Goal: Task Accomplishment & Management: Use online tool/utility

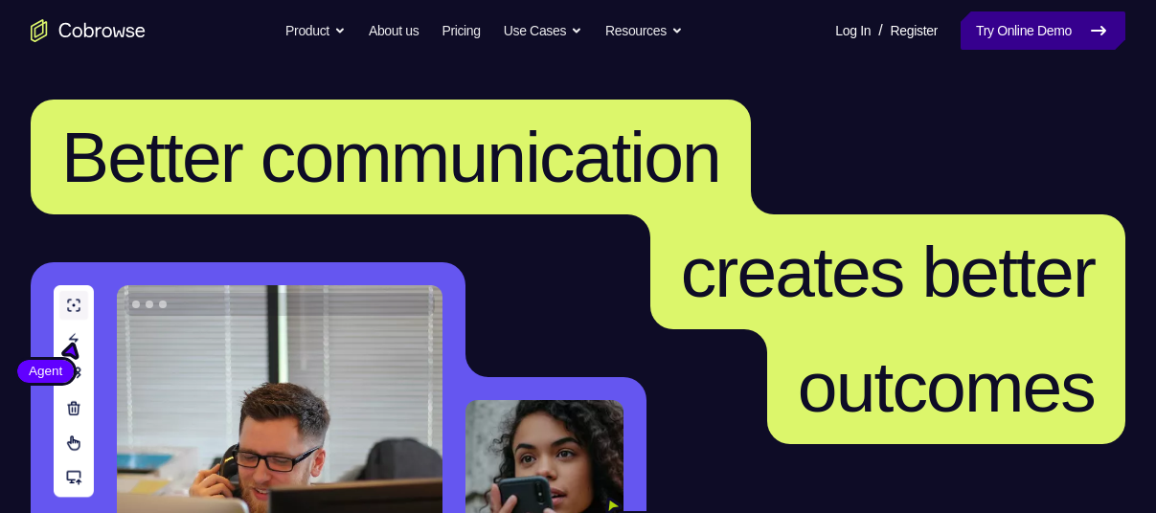
click at [1046, 30] on link "Try Online Demo" at bounding box center [1043, 30] width 165 height 38
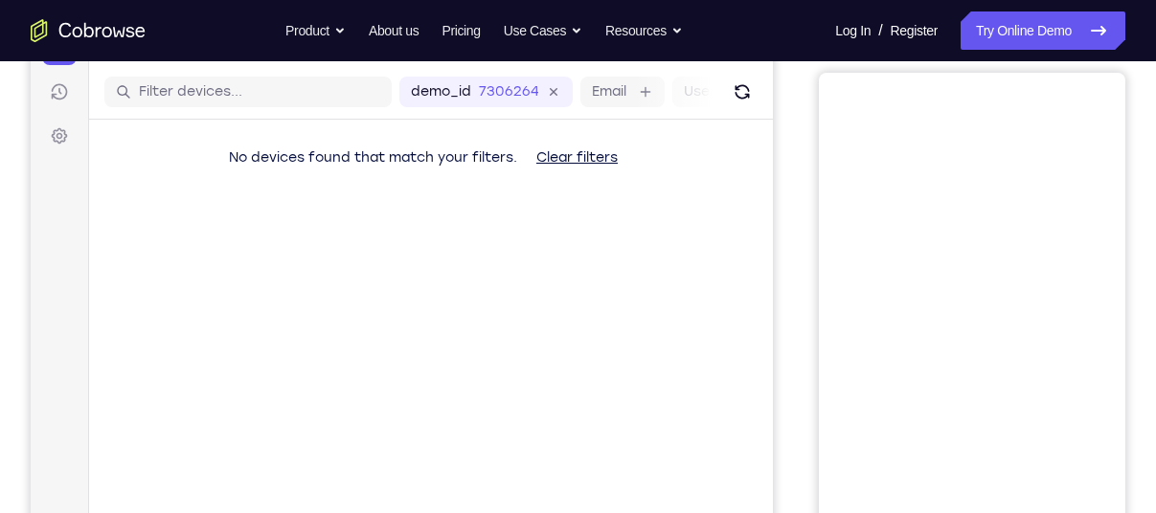
scroll to position [75, 0]
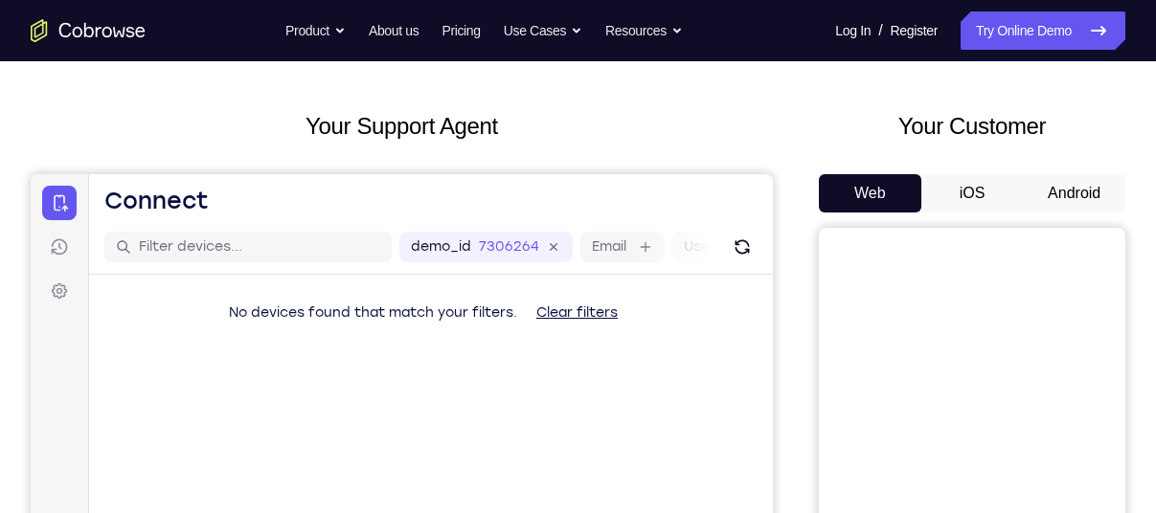
click at [1054, 193] on button "Android" at bounding box center [1074, 193] width 102 height 38
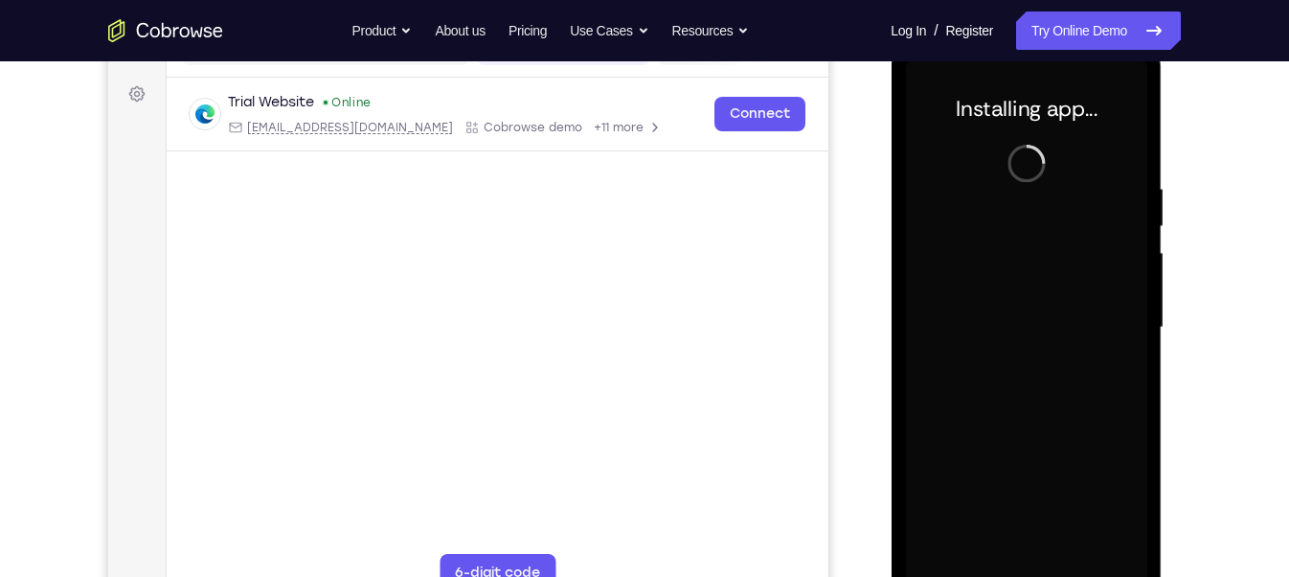
scroll to position [309, 0]
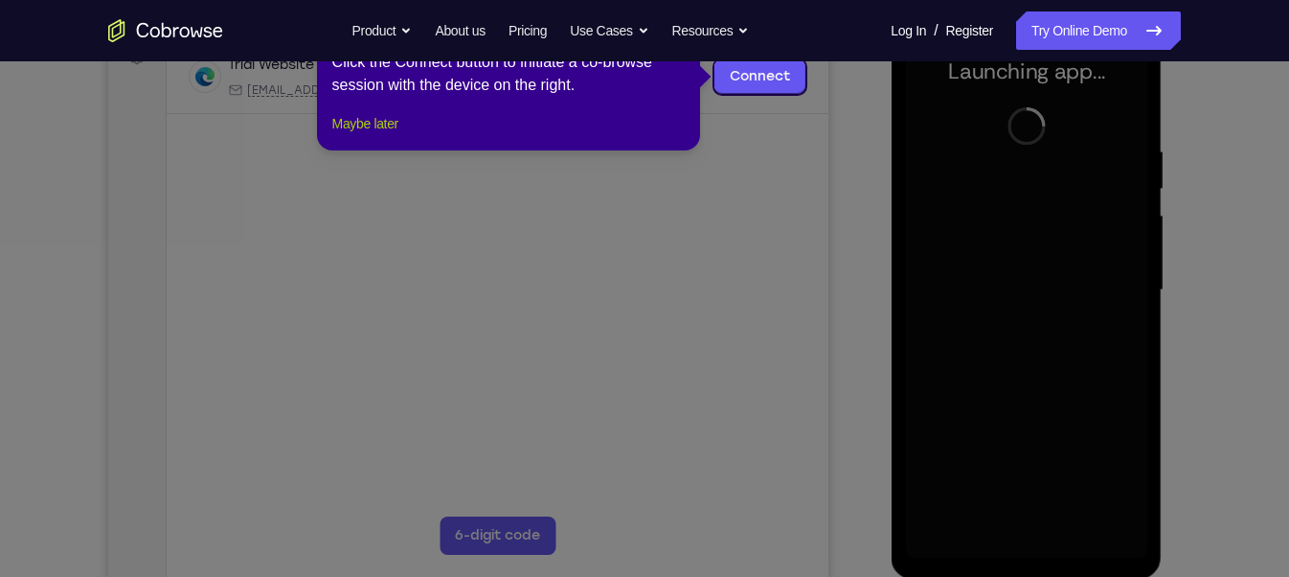
click at [379, 135] on button "Maybe later" at bounding box center [365, 123] width 66 height 23
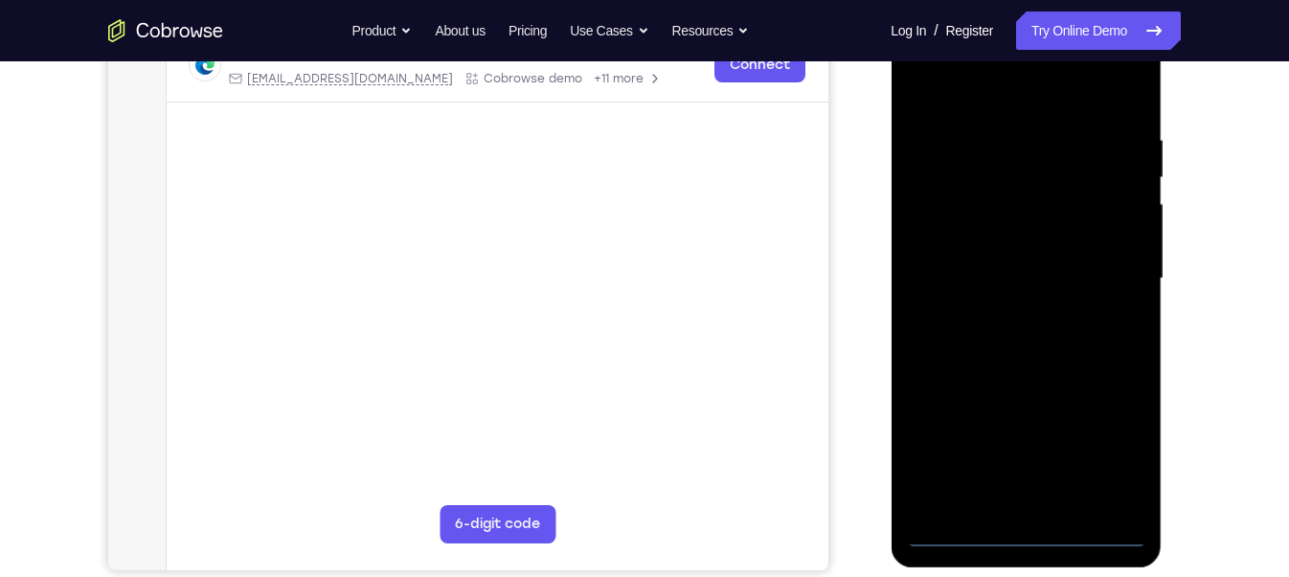
scroll to position [323, 0]
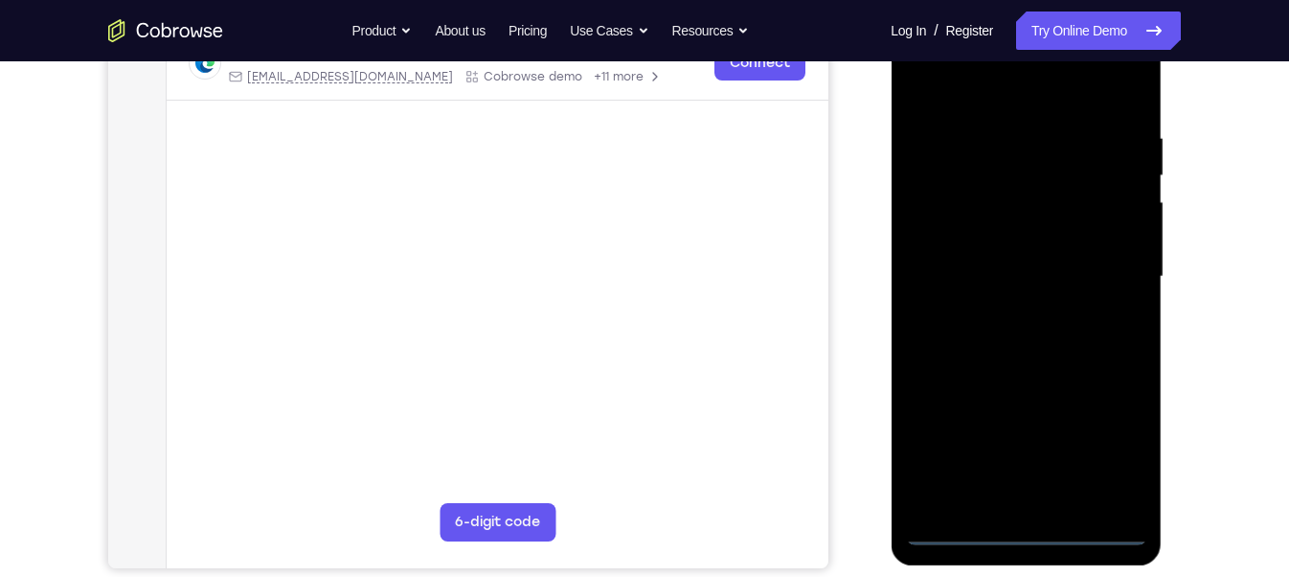
click at [1023, 512] on div at bounding box center [1025, 277] width 241 height 536
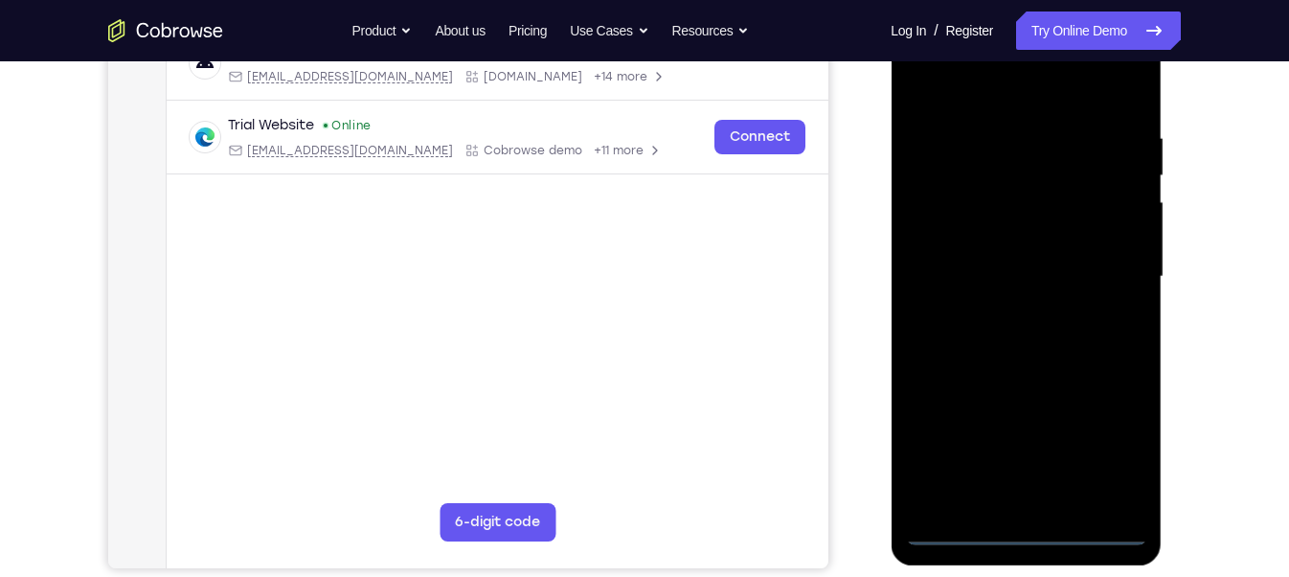
click at [1116, 443] on div at bounding box center [1025, 277] width 241 height 536
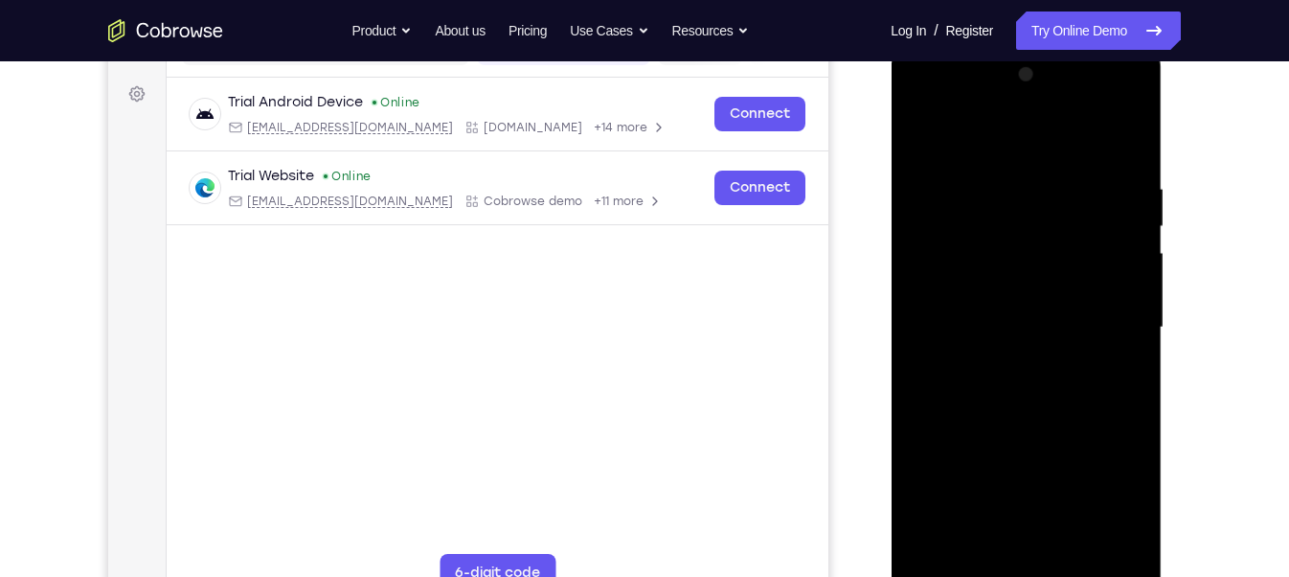
scroll to position [263, 0]
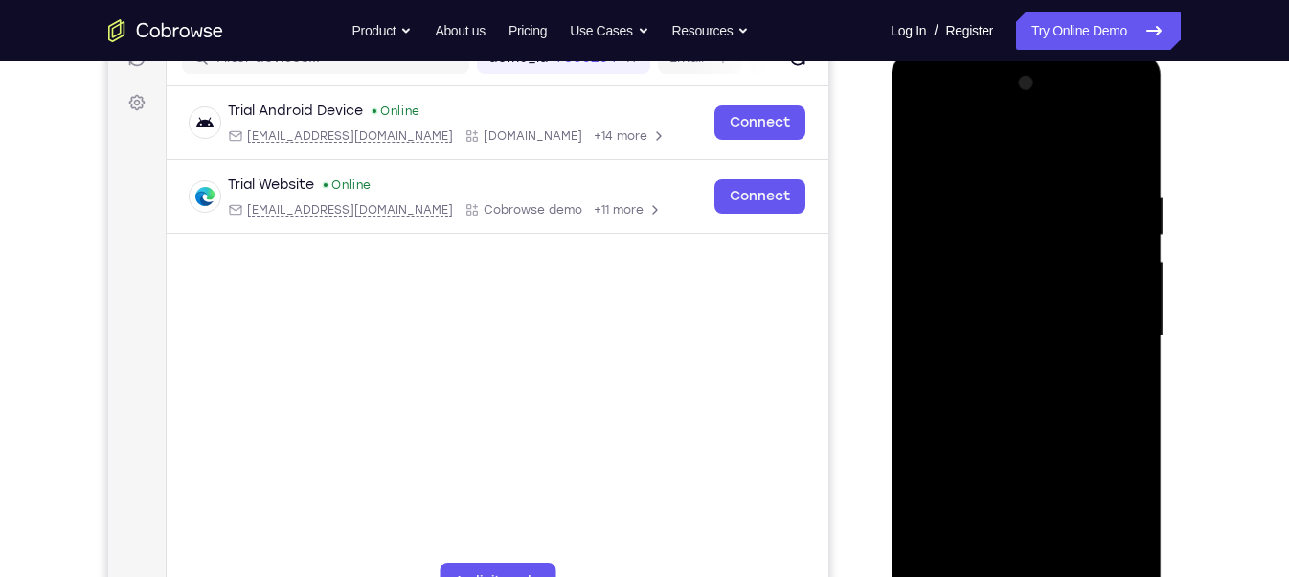
click at [983, 137] on div at bounding box center [1025, 336] width 241 height 536
click at [1121, 327] on div at bounding box center [1025, 336] width 241 height 536
click at [996, 369] on div at bounding box center [1025, 336] width 241 height 536
click at [983, 300] on div at bounding box center [1025, 336] width 241 height 536
click at [985, 324] on div at bounding box center [1025, 336] width 241 height 536
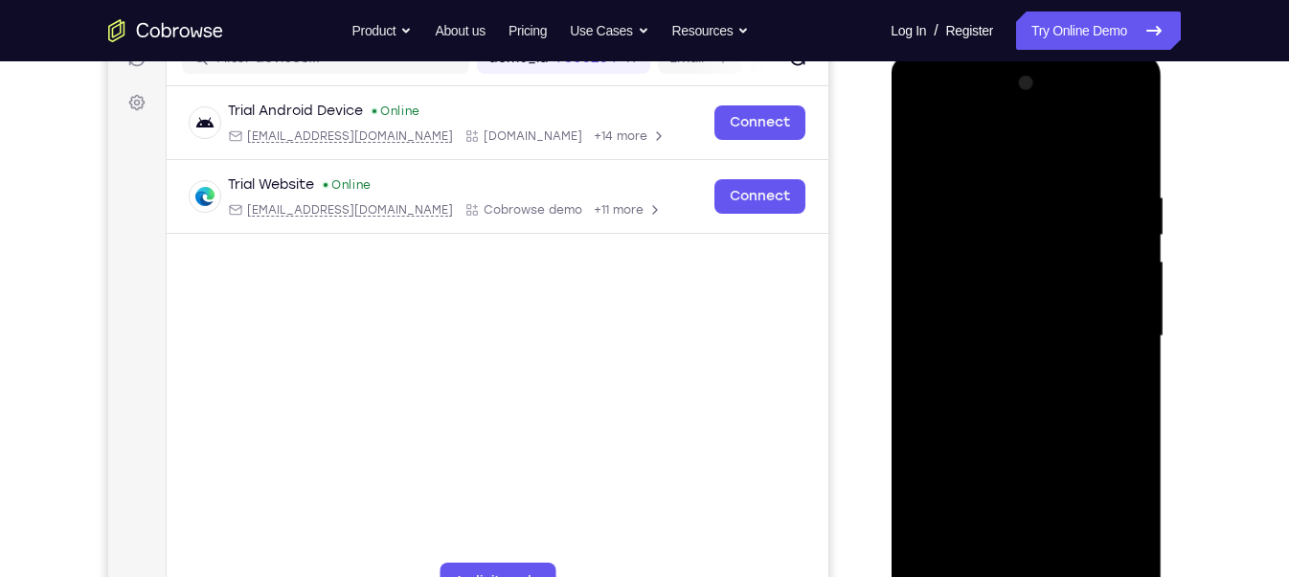
click at [1025, 292] on div at bounding box center [1025, 336] width 241 height 536
click at [991, 155] on div at bounding box center [1025, 336] width 241 height 536
click at [1129, 512] on div at bounding box center [1025, 336] width 241 height 536
click at [929, 386] on div at bounding box center [1025, 336] width 241 height 536
click at [1079, 252] on div at bounding box center [1025, 336] width 241 height 536
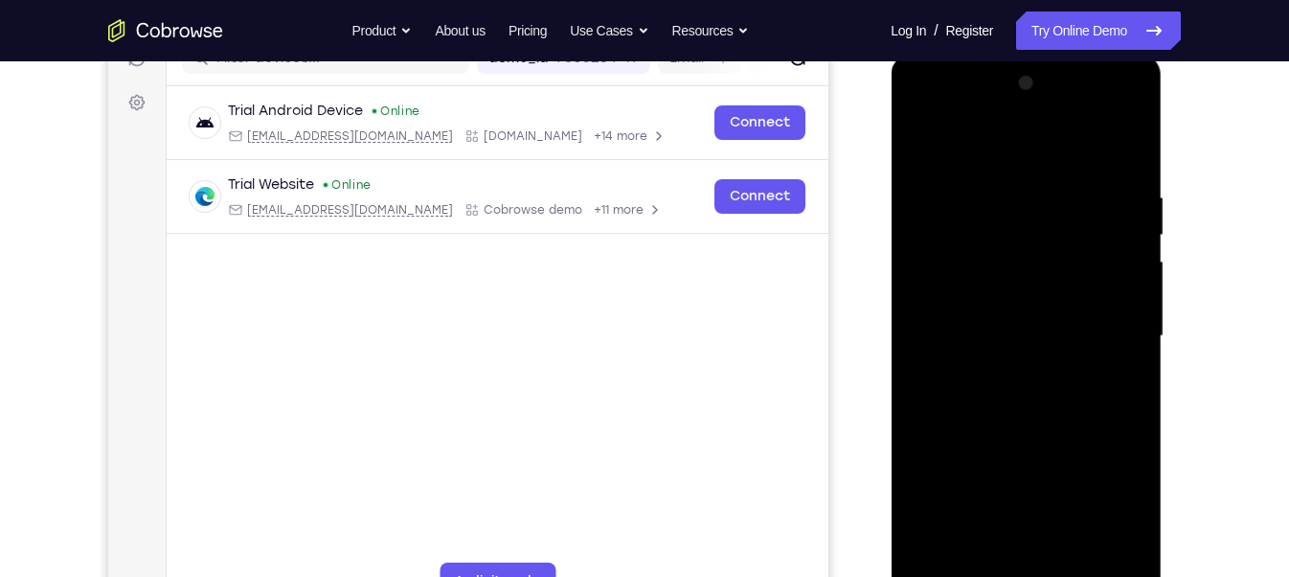
click at [1126, 148] on div at bounding box center [1025, 336] width 241 height 536
click at [1072, 512] on div at bounding box center [1025, 336] width 241 height 536
click at [1007, 442] on div at bounding box center [1025, 336] width 241 height 536
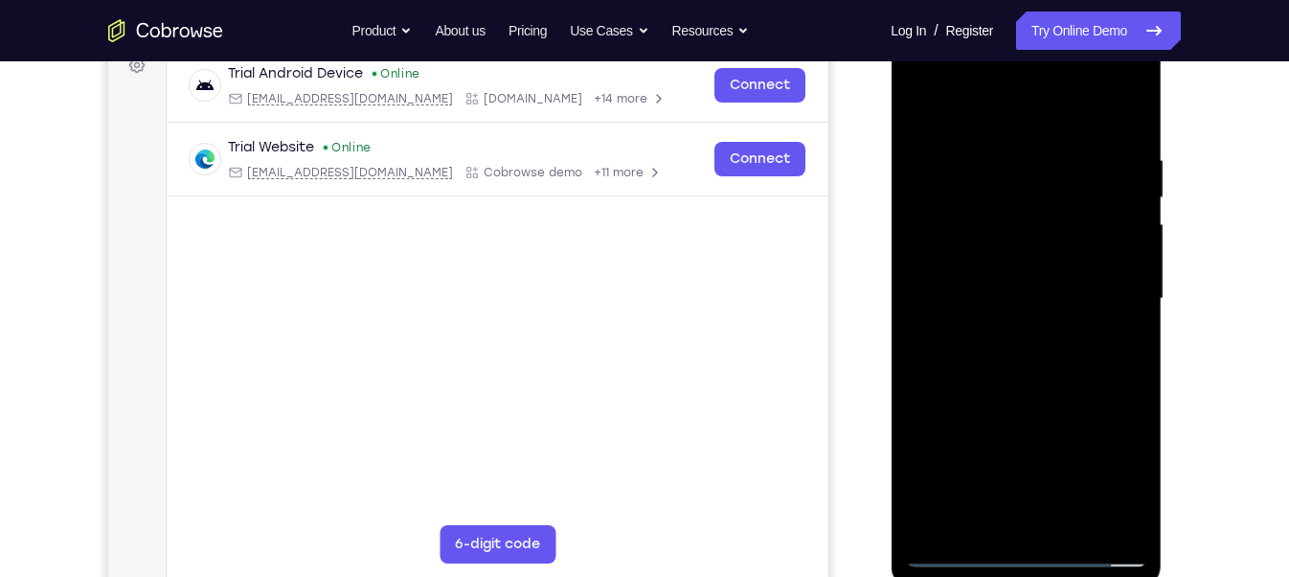
scroll to position [304, 0]
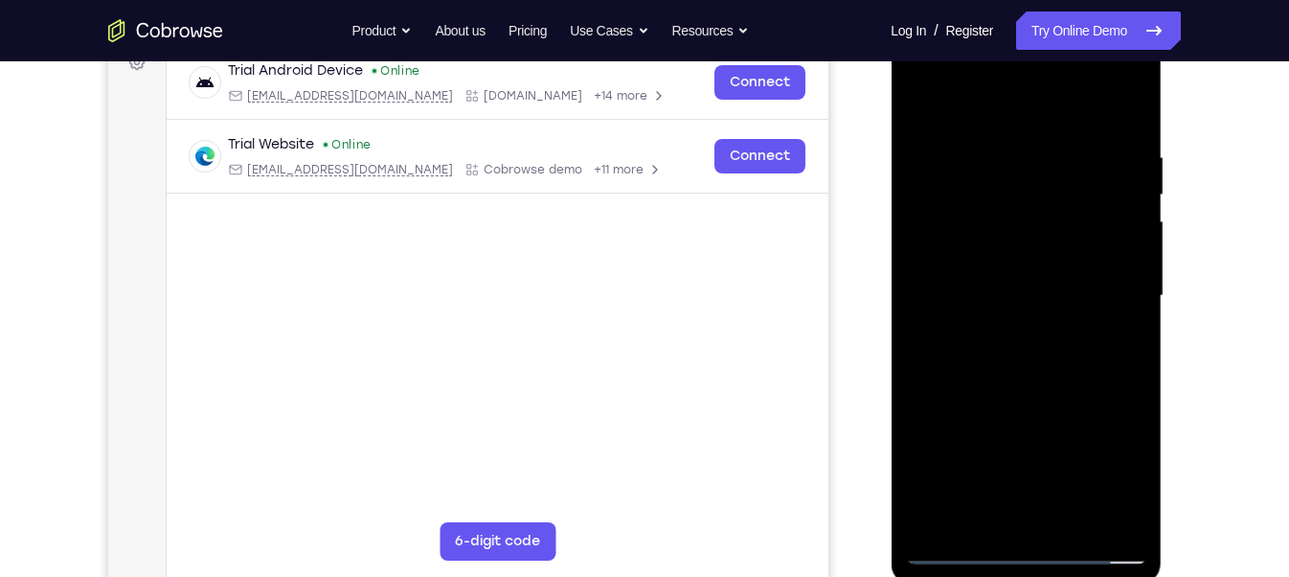
click at [959, 512] on div at bounding box center [1025, 296] width 241 height 536
click at [990, 512] on div at bounding box center [1025, 296] width 241 height 536
click at [963, 101] on div at bounding box center [1025, 296] width 241 height 536
click at [1068, 353] on div at bounding box center [1025, 296] width 241 height 536
click at [997, 353] on div at bounding box center [1025, 296] width 241 height 536
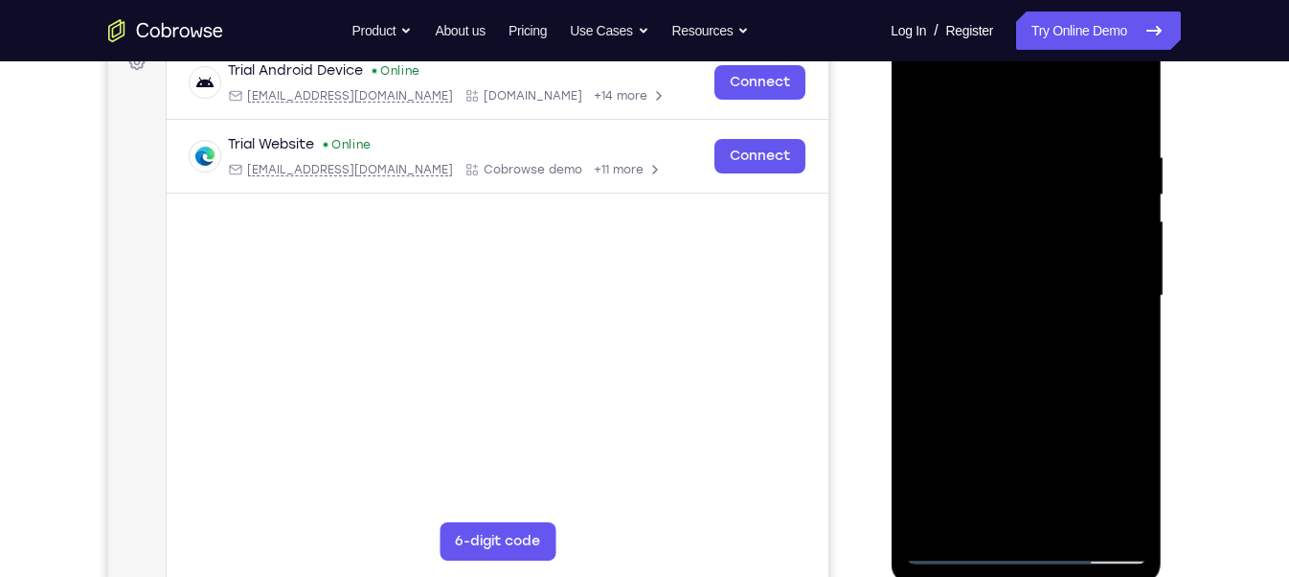
click at [982, 512] on div at bounding box center [1025, 296] width 241 height 536
click at [1077, 409] on div at bounding box center [1025, 296] width 241 height 536
click at [1120, 324] on div at bounding box center [1025, 296] width 241 height 536
click at [956, 512] on div at bounding box center [1025, 296] width 241 height 536
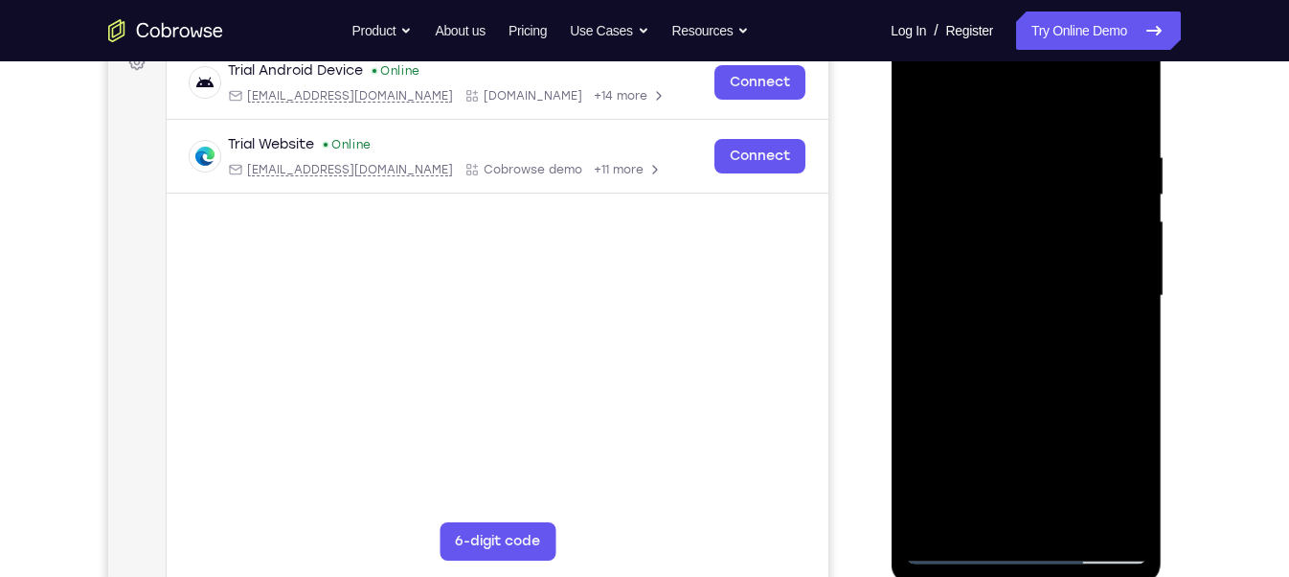
click at [956, 512] on div at bounding box center [1025, 296] width 241 height 536
click at [982, 354] on div at bounding box center [1025, 296] width 241 height 536
click at [1122, 341] on div at bounding box center [1025, 296] width 241 height 536
drag, startPoint x: 1062, startPoint y: 392, endPoint x: 1062, endPoint y: 305, distance: 87.2
click at [1062, 305] on div at bounding box center [1025, 296] width 241 height 536
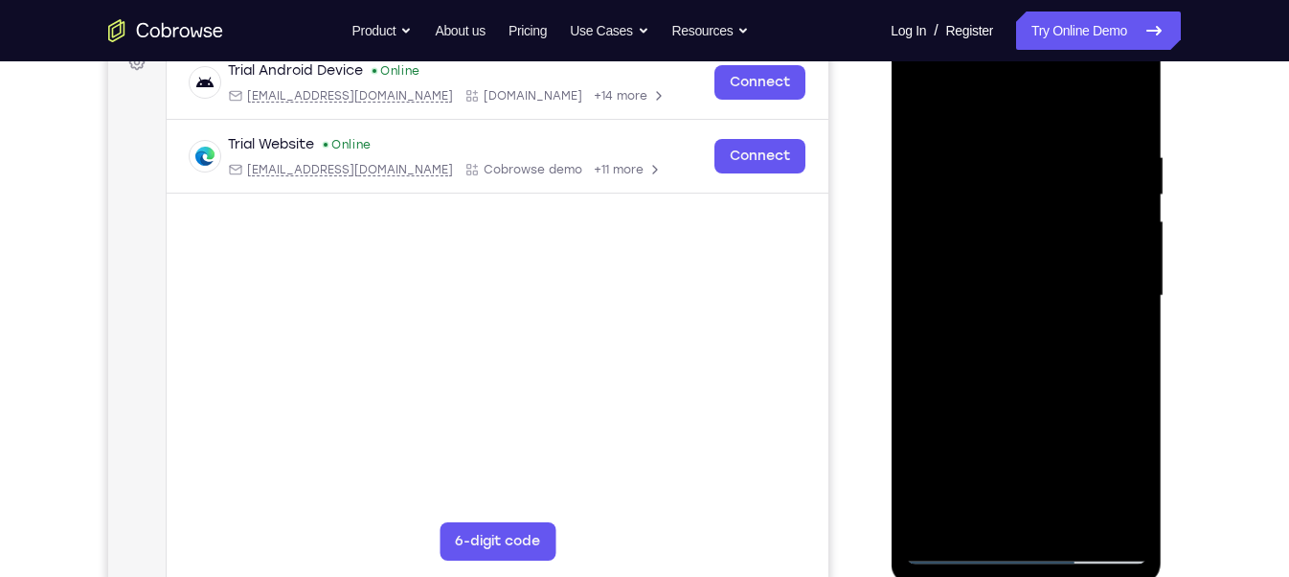
click at [938, 425] on div at bounding box center [1025, 296] width 241 height 536
drag, startPoint x: 1058, startPoint y: 226, endPoint x: 1062, endPoint y: 402, distance: 176.3
click at [1062, 402] on div at bounding box center [1025, 296] width 241 height 536
drag, startPoint x: 1029, startPoint y: 388, endPoint x: 1030, endPoint y: 290, distance: 97.7
click at [1030, 290] on div at bounding box center [1025, 296] width 241 height 536
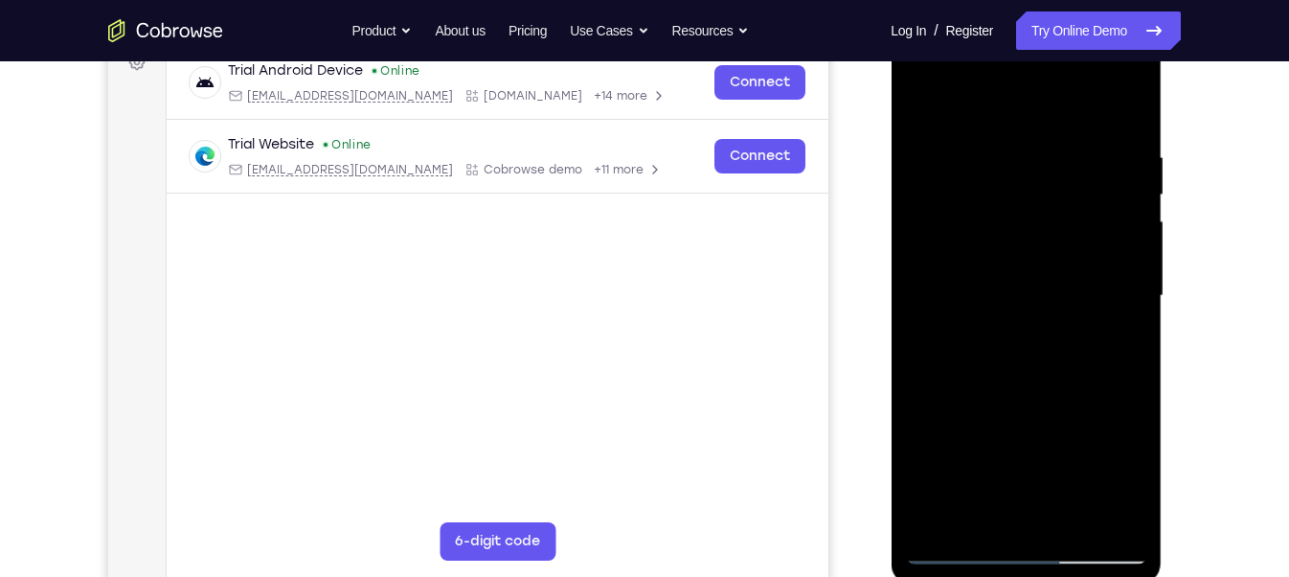
click at [964, 253] on div at bounding box center [1025, 296] width 241 height 536
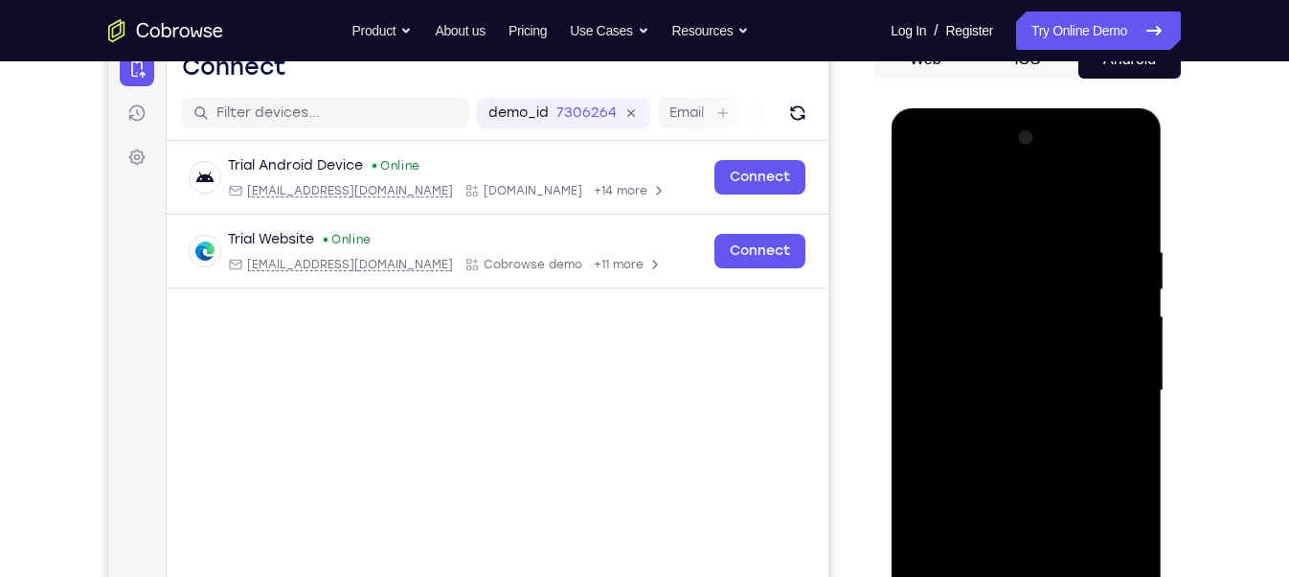
scroll to position [210, 0]
drag, startPoint x: 968, startPoint y: 219, endPoint x: 985, endPoint y: 383, distance: 164.6
click at [985, 383] on div at bounding box center [1025, 390] width 241 height 536
click at [1037, 257] on div at bounding box center [1025, 390] width 241 height 536
click at [923, 199] on div at bounding box center [1025, 390] width 241 height 536
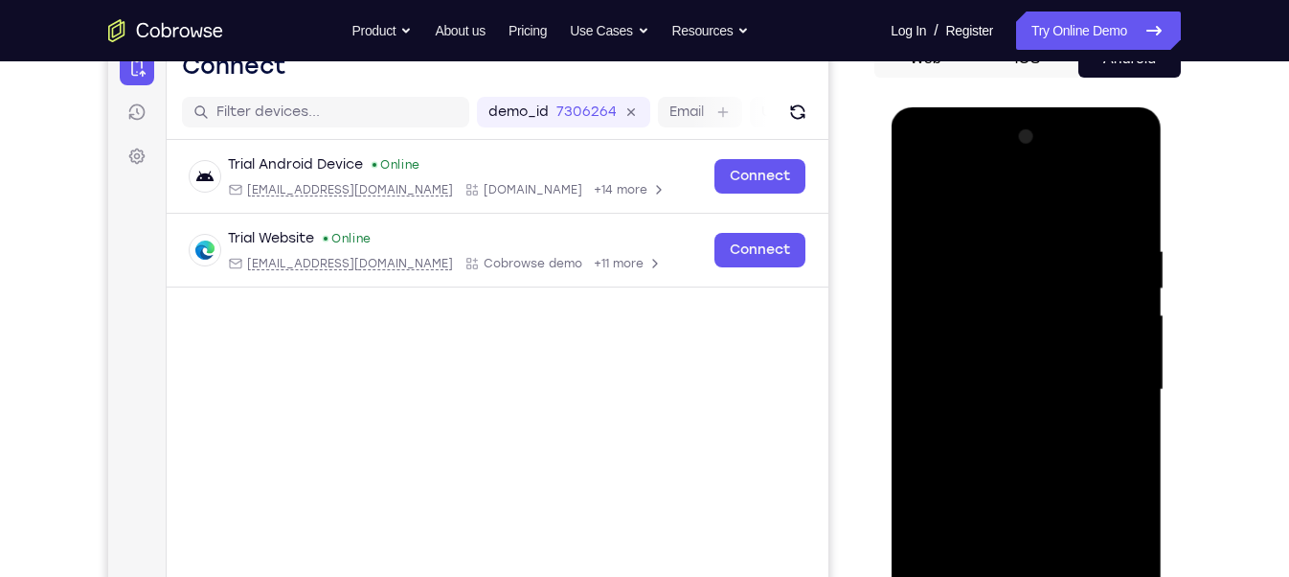
drag, startPoint x: 1028, startPoint y: 456, endPoint x: 1043, endPoint y: 258, distance: 198.8
click at [1043, 258] on div at bounding box center [1025, 390] width 241 height 536
drag, startPoint x: 1008, startPoint y: 444, endPoint x: 1007, endPoint y: 364, distance: 80.5
click at [1007, 364] on div at bounding box center [1025, 390] width 241 height 536
drag, startPoint x: 1006, startPoint y: 461, endPoint x: 1015, endPoint y: 247, distance: 213.8
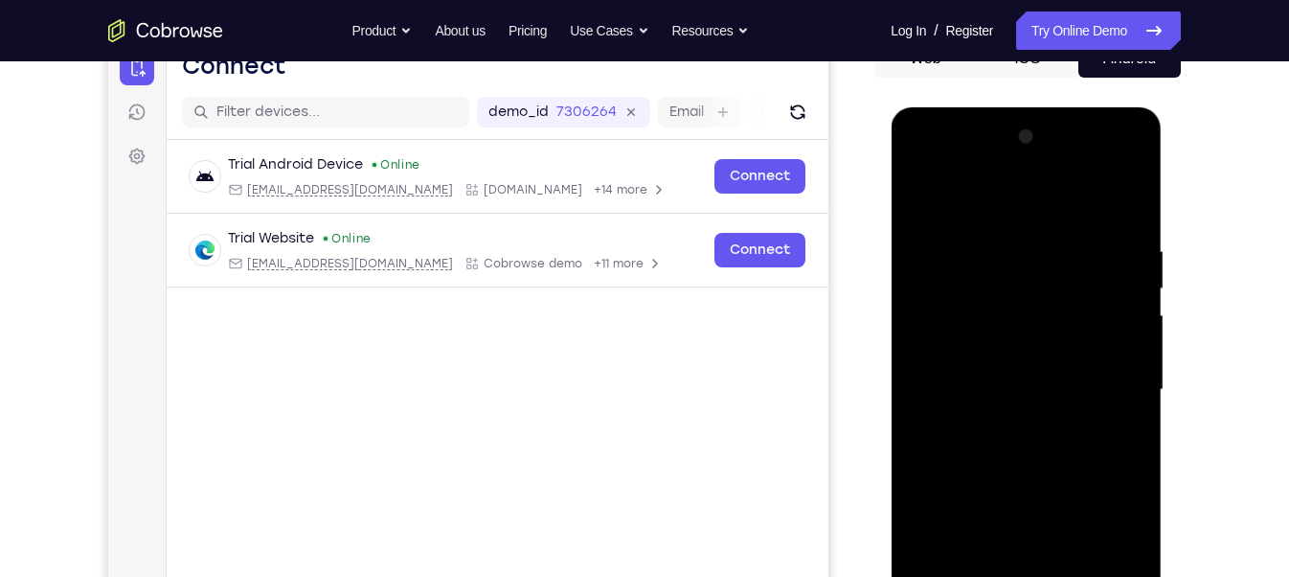
click at [1015, 247] on div at bounding box center [1025, 390] width 241 height 536
drag, startPoint x: 1019, startPoint y: 454, endPoint x: 1028, endPoint y: 155, distance: 298.9
click at [1028, 155] on div at bounding box center [1025, 390] width 241 height 536
drag, startPoint x: 1012, startPoint y: 246, endPoint x: 998, endPoint y: 130, distance: 116.8
click at [998, 130] on div at bounding box center [1025, 390] width 241 height 536
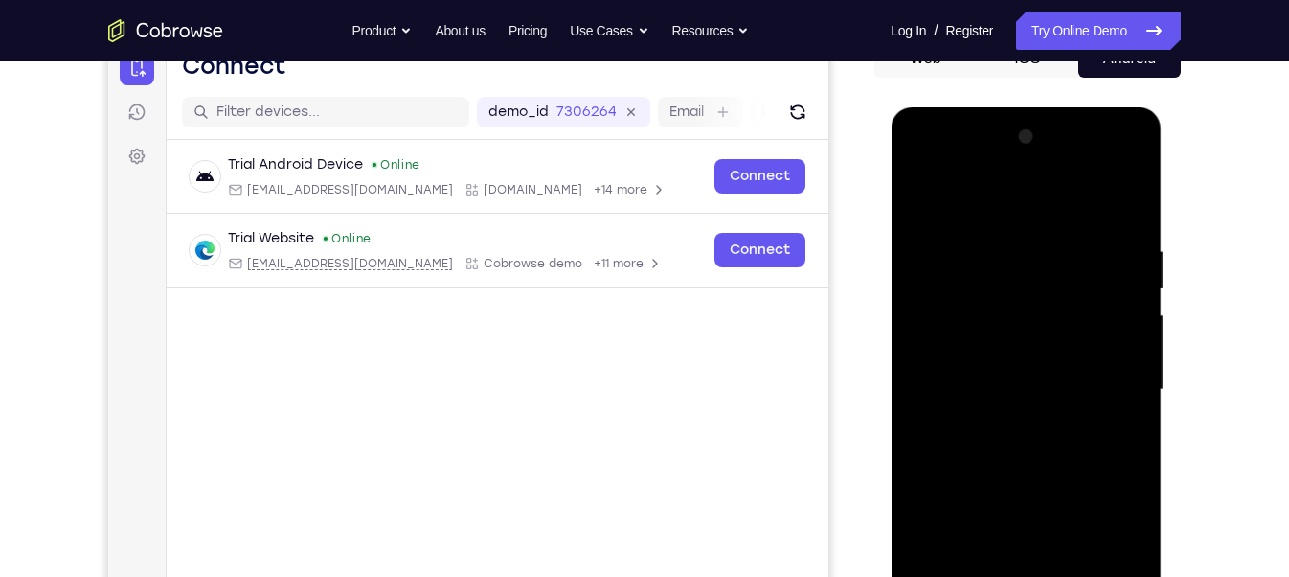
drag, startPoint x: 1009, startPoint y: 422, endPoint x: 1009, endPoint y: 164, distance: 258.6
click at [1009, 164] on div at bounding box center [1025, 390] width 241 height 536
drag, startPoint x: 1003, startPoint y: 430, endPoint x: 1012, endPoint y: 229, distance: 201.4
click at [1012, 229] on div at bounding box center [1025, 390] width 241 height 536
drag, startPoint x: 1007, startPoint y: 435, endPoint x: 976, endPoint y: 270, distance: 167.6
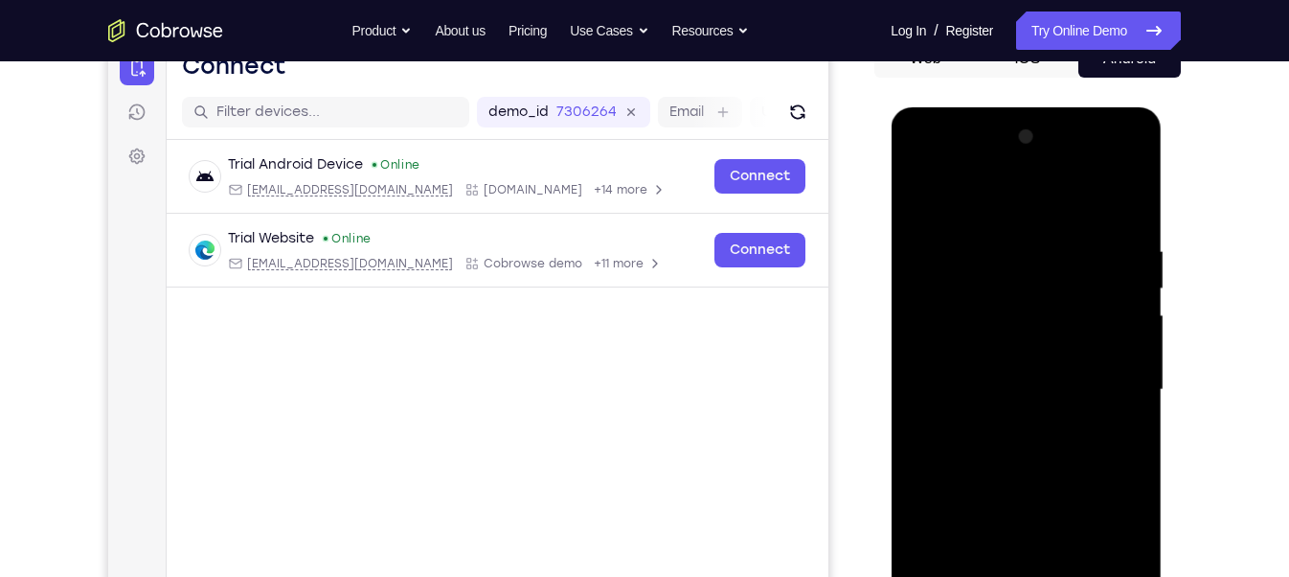
click at [976, 270] on div at bounding box center [1025, 390] width 241 height 536
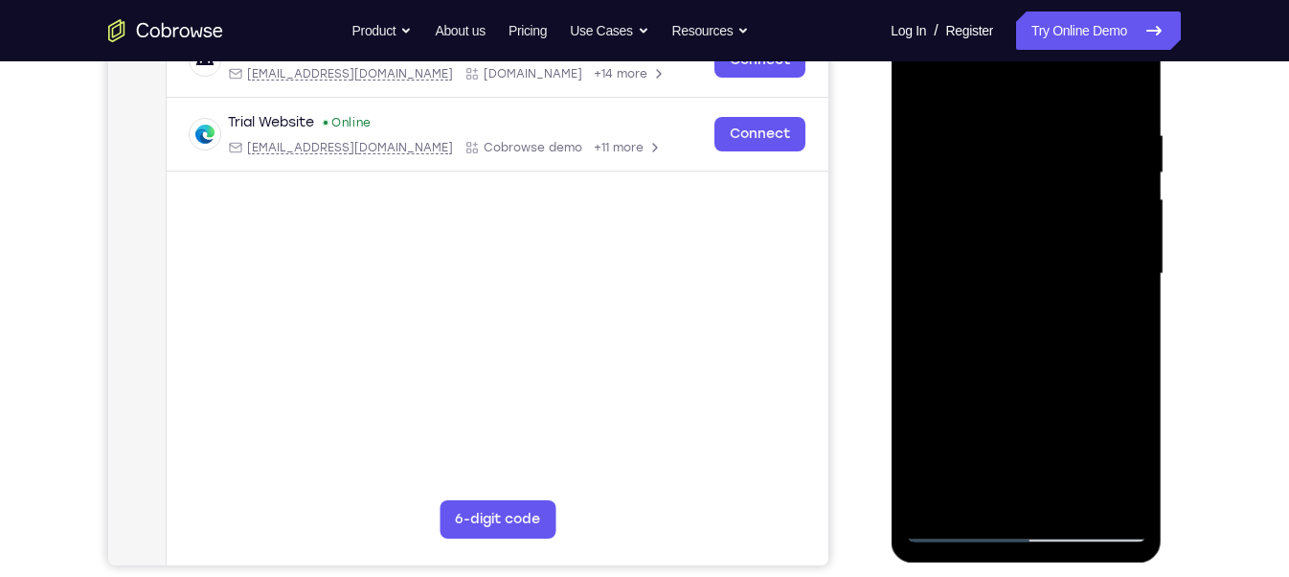
scroll to position [326, 0]
drag, startPoint x: 985, startPoint y: 409, endPoint x: 985, endPoint y: 313, distance: 95.8
click at [985, 313] on div at bounding box center [1025, 274] width 241 height 536
click at [984, 375] on div at bounding box center [1025, 274] width 241 height 536
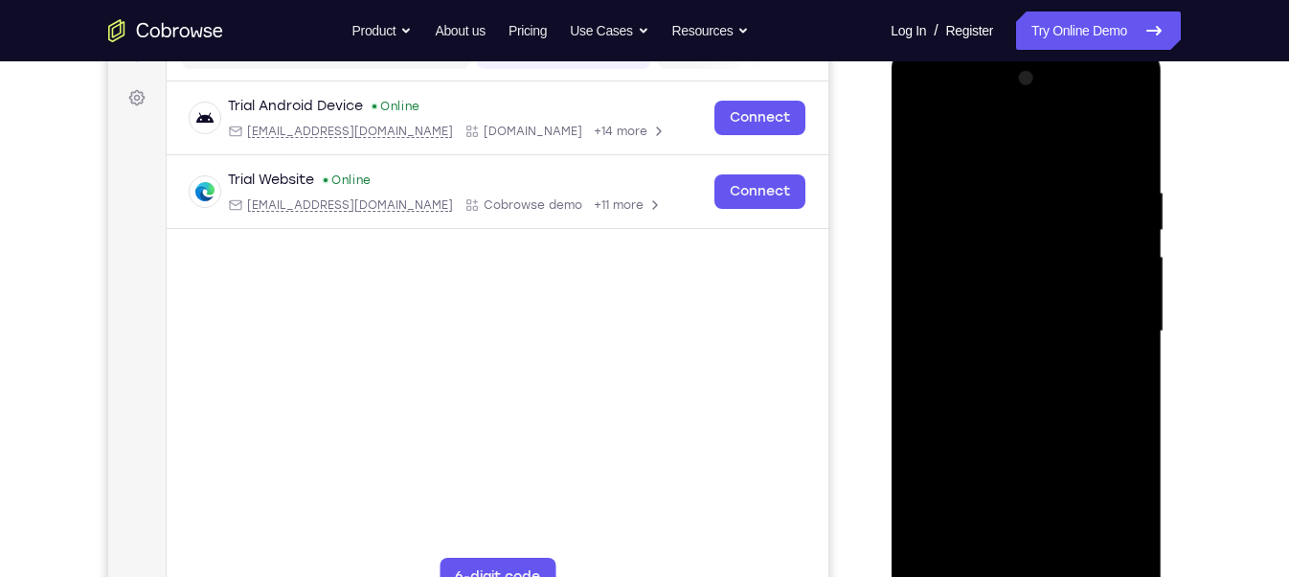
drag, startPoint x: 1030, startPoint y: 187, endPoint x: 1039, endPoint y: 315, distance: 128.7
click at [1039, 315] on div at bounding box center [1025, 331] width 241 height 536
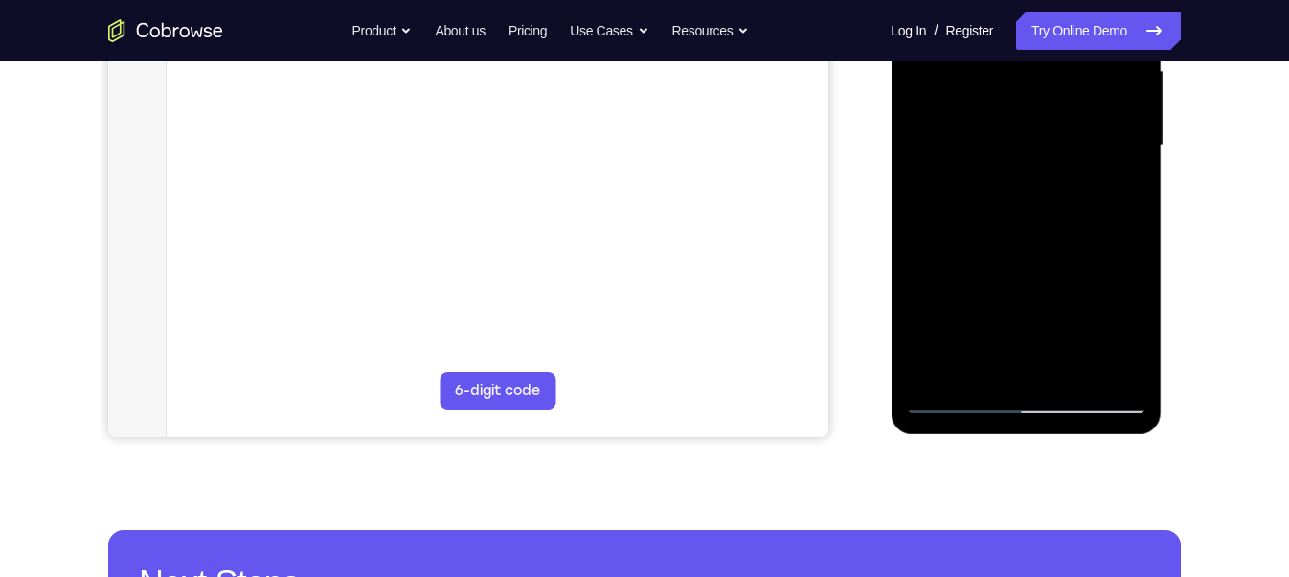
scroll to position [455, 0]
